Goal: Navigation & Orientation: Understand site structure

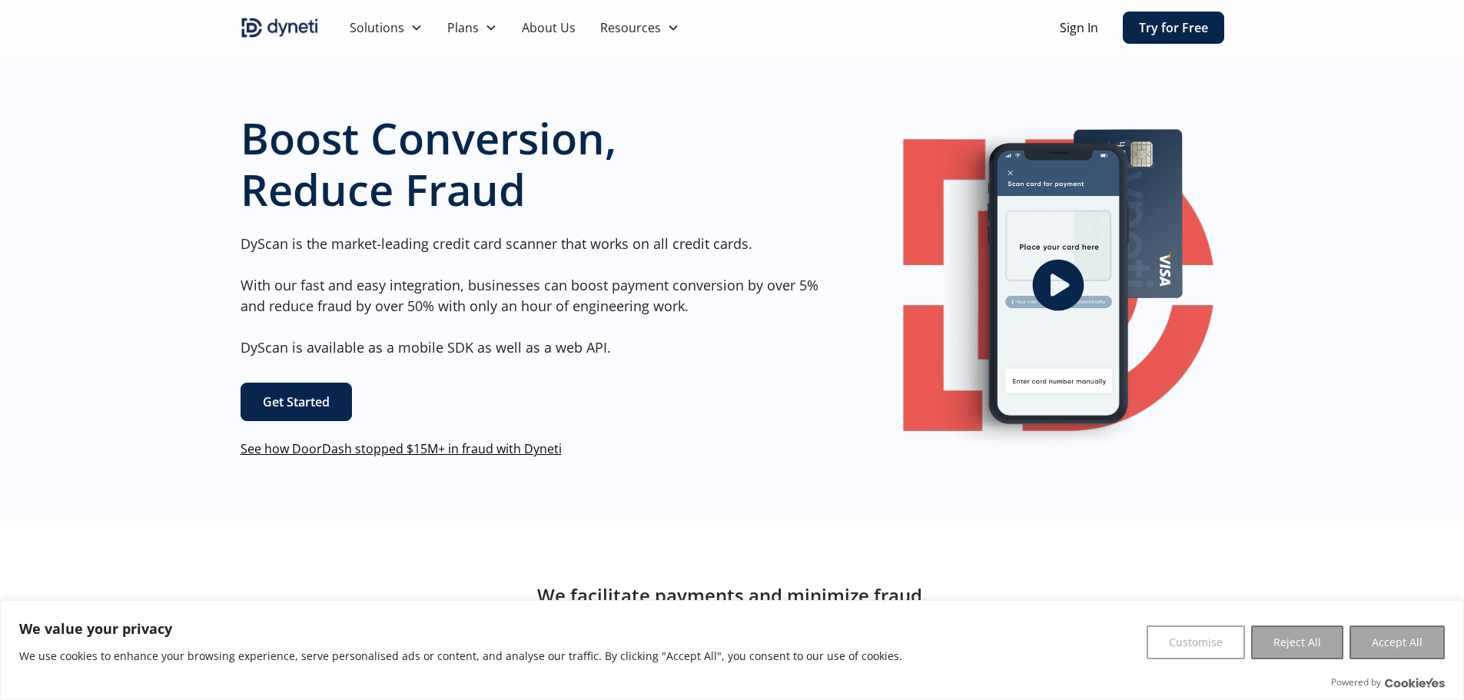
click at [134, 287] on div "Boost Conversion, Reduce Fraud DyScan is the market-leading credit card scanner…" at bounding box center [732, 285] width 1464 height 472
click at [1281, 632] on button "Reject All" at bounding box center [1297, 643] width 92 height 34
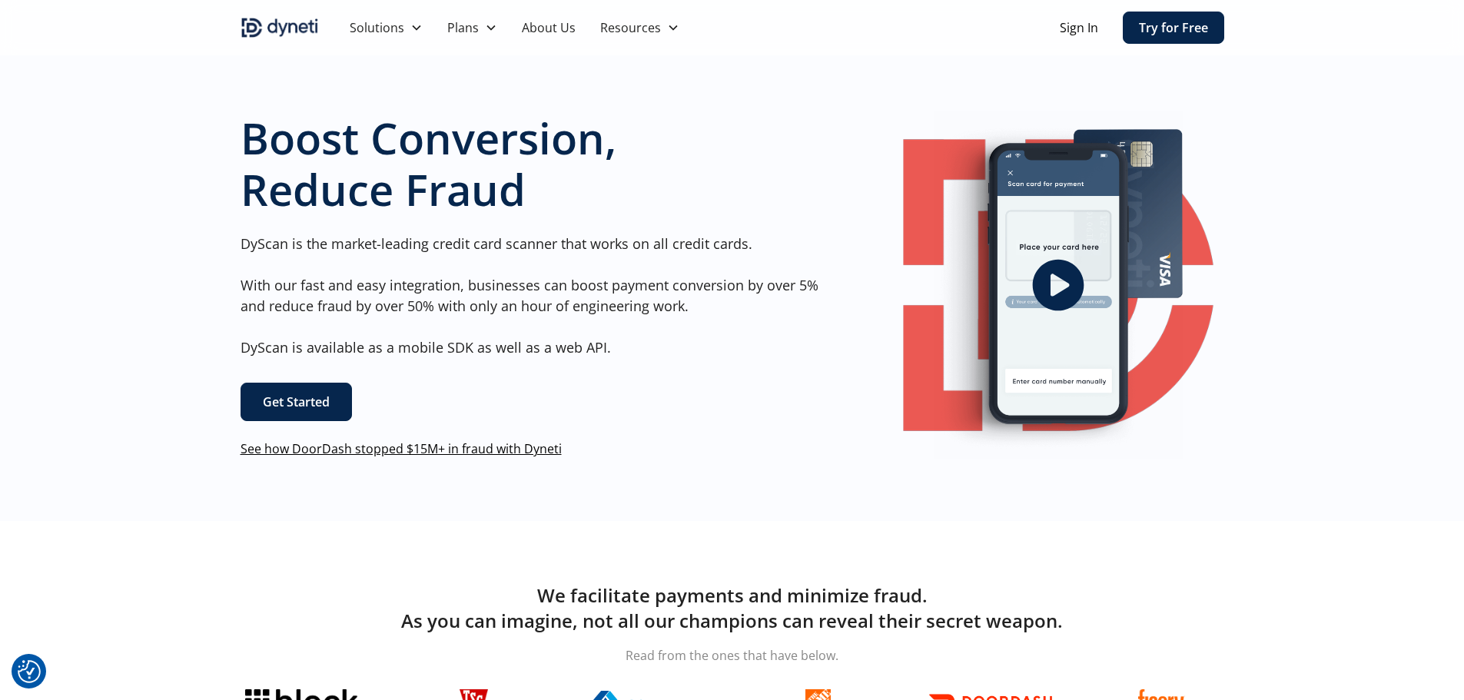
click at [131, 300] on div "Boost Conversion, Reduce Fraud DyScan is the market-leading credit card scanner…" at bounding box center [732, 285] width 1464 height 472
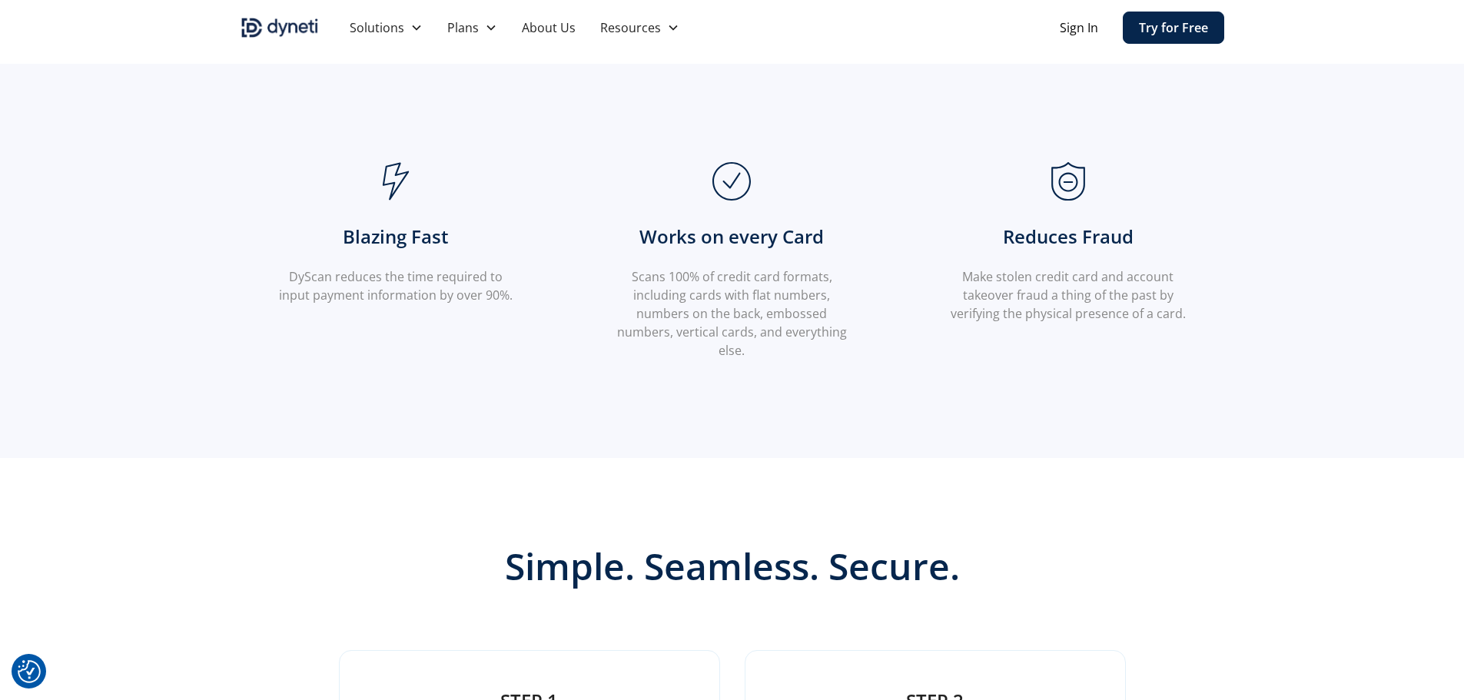
scroll to position [1153, 0]
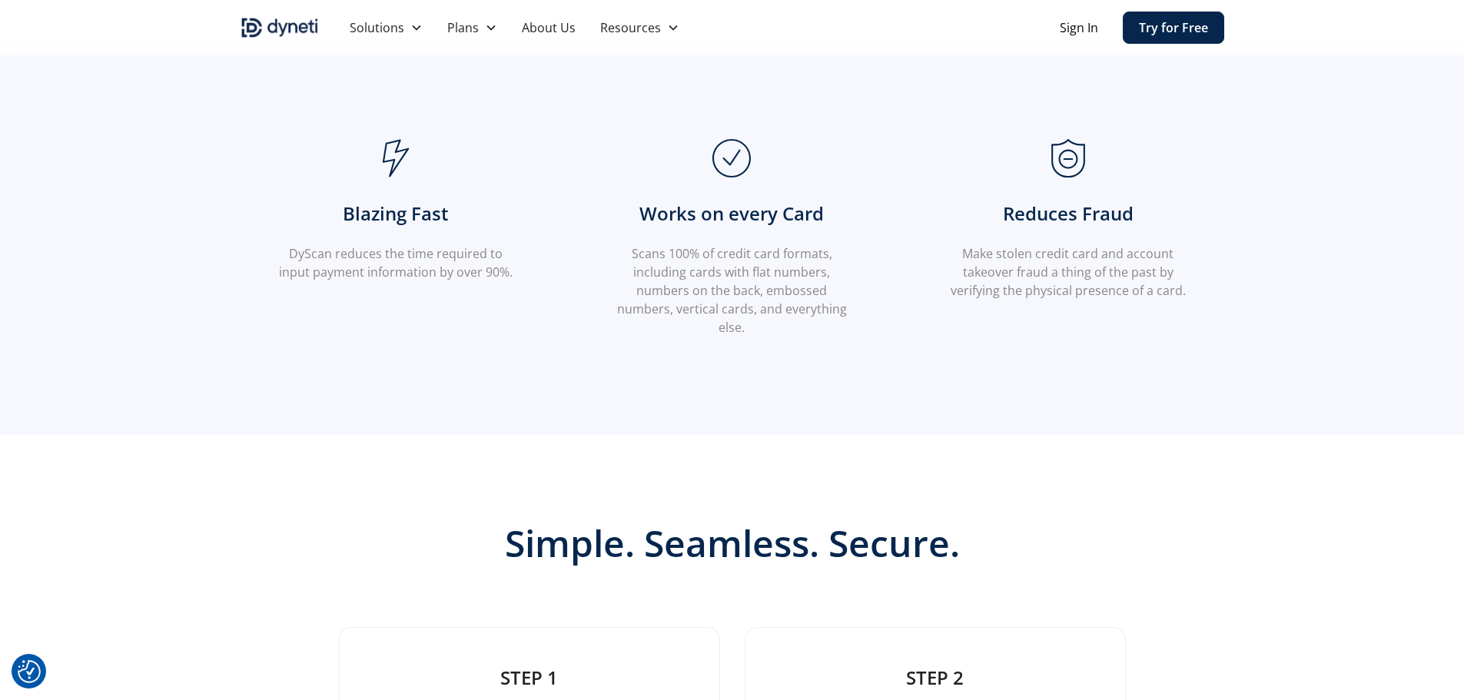
click at [414, 410] on div "Blazing Fast DyScan reduces the time required to input payment information by o…" at bounding box center [733, 238] width 984 height 395
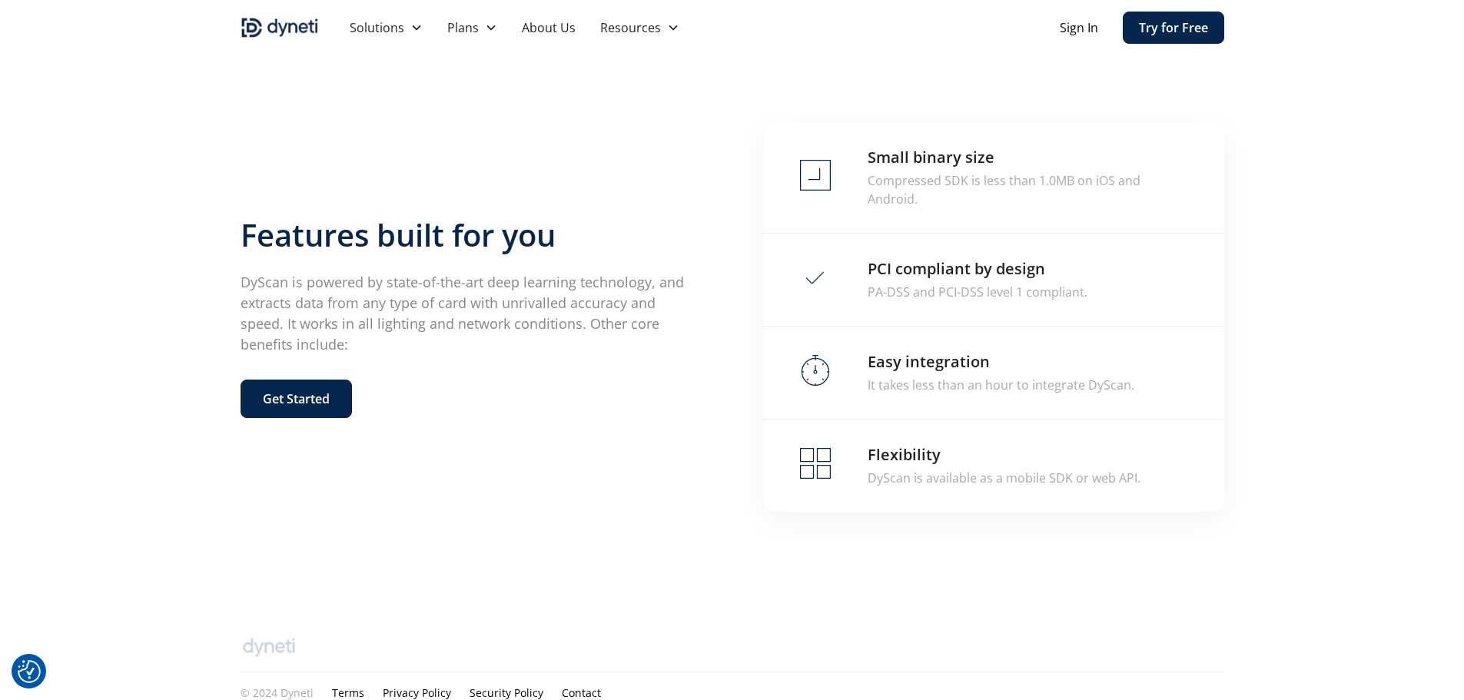
scroll to position [3012, 0]
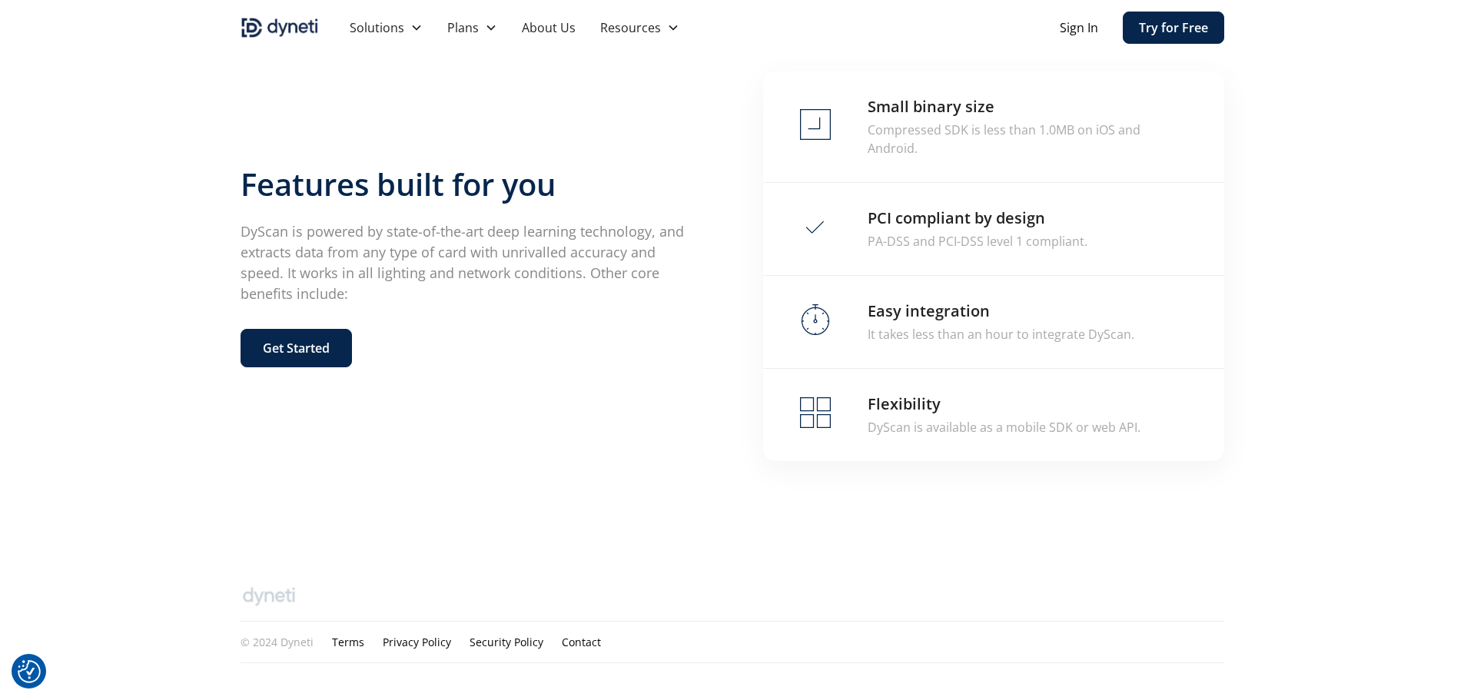
click at [175, 380] on div "Features built for you DyScan is powered by state-of-the-art deep learning tech…" at bounding box center [732, 266] width 1464 height 562
click at [558, 31] on link "About Us" at bounding box center [548, 27] width 78 height 55
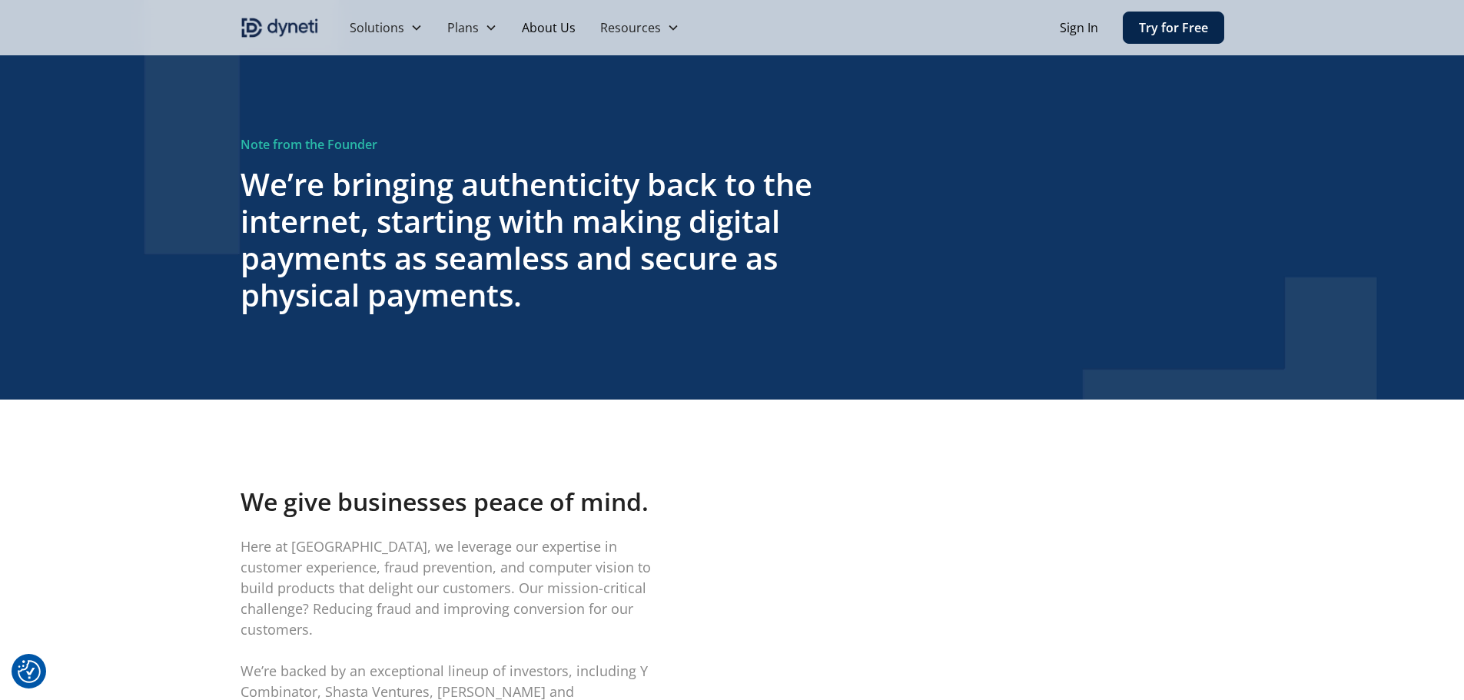
click at [284, 32] on img "home" at bounding box center [280, 27] width 78 height 25
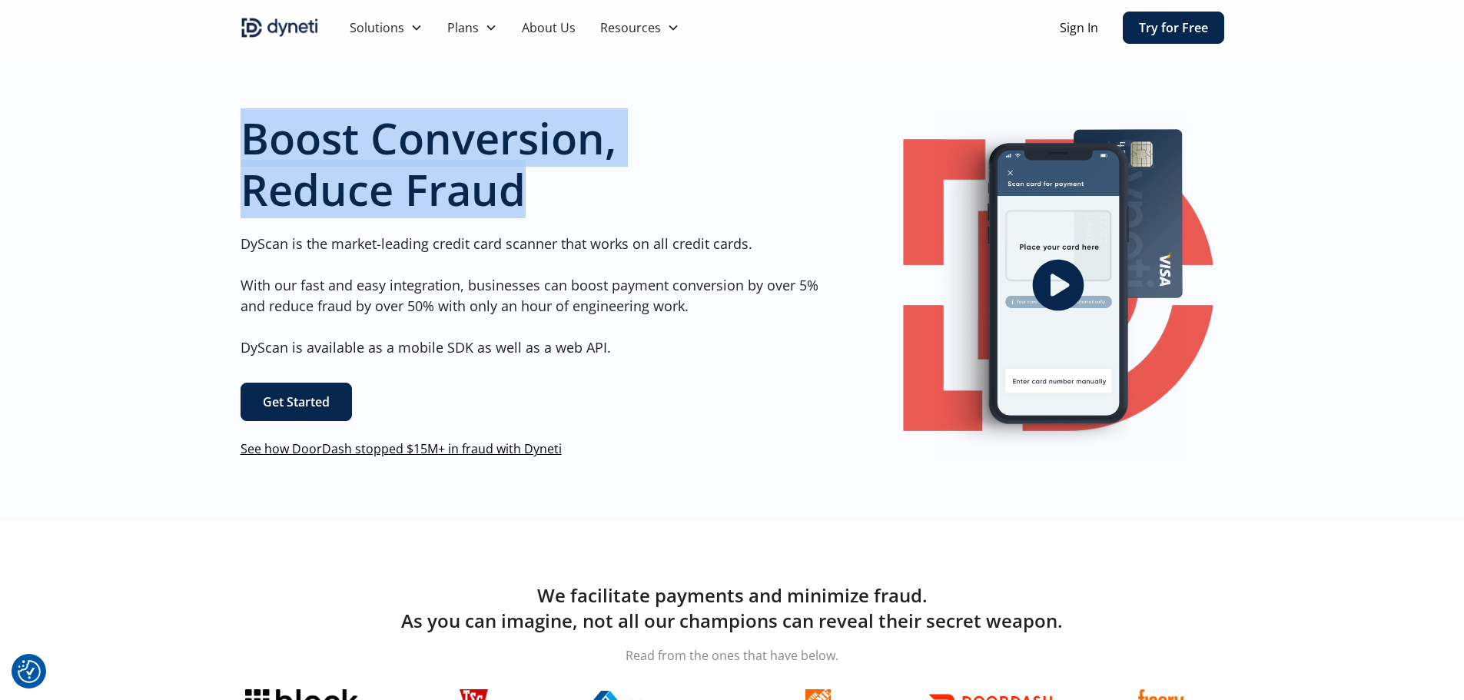
drag, startPoint x: 249, startPoint y: 138, endPoint x: 541, endPoint y: 190, distance: 296.5
click at [541, 190] on h1 "Boost Conversion, Reduce Fraud" at bounding box center [536, 163] width 590 height 103
click at [543, 190] on h1 "Boost Conversion, Reduce Fraud" at bounding box center [536, 163] width 590 height 103
